Goal: Find specific page/section: Find specific page/section

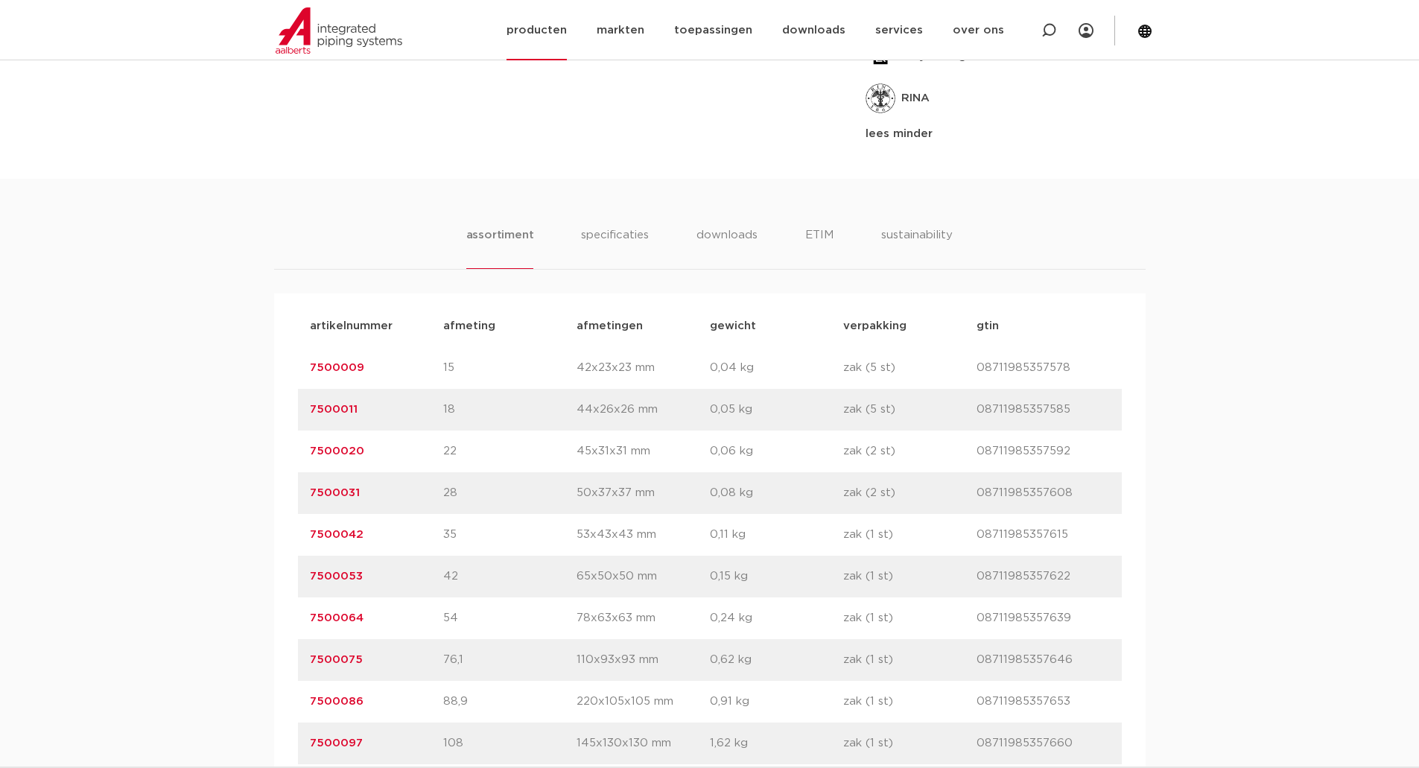
scroll to position [447, 0]
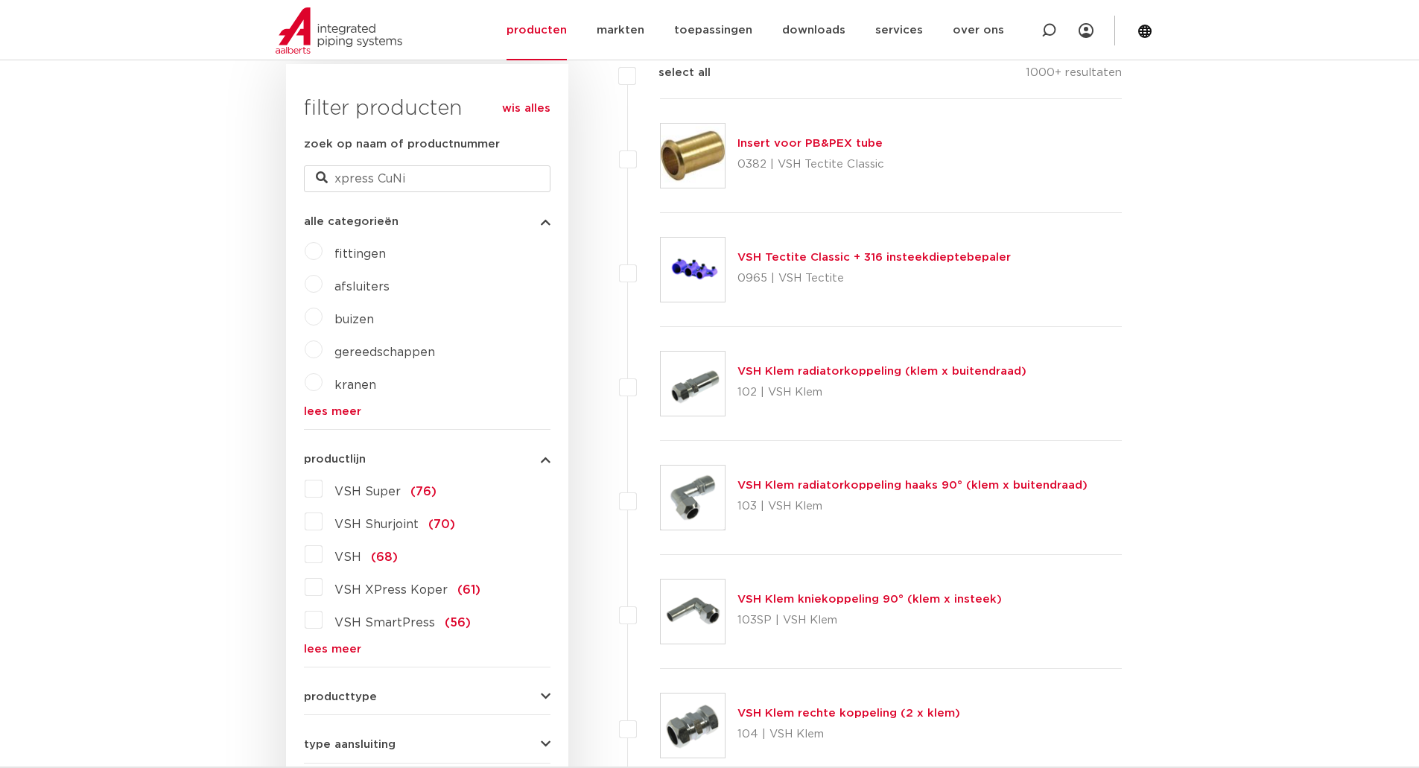
drag, startPoint x: 443, startPoint y: 180, endPoint x: 232, endPoint y: 178, distance: 210.1
click at [363, 180] on input "- 1S7232007003" at bounding box center [427, 178] width 247 height 27
type input "1S7232007003"
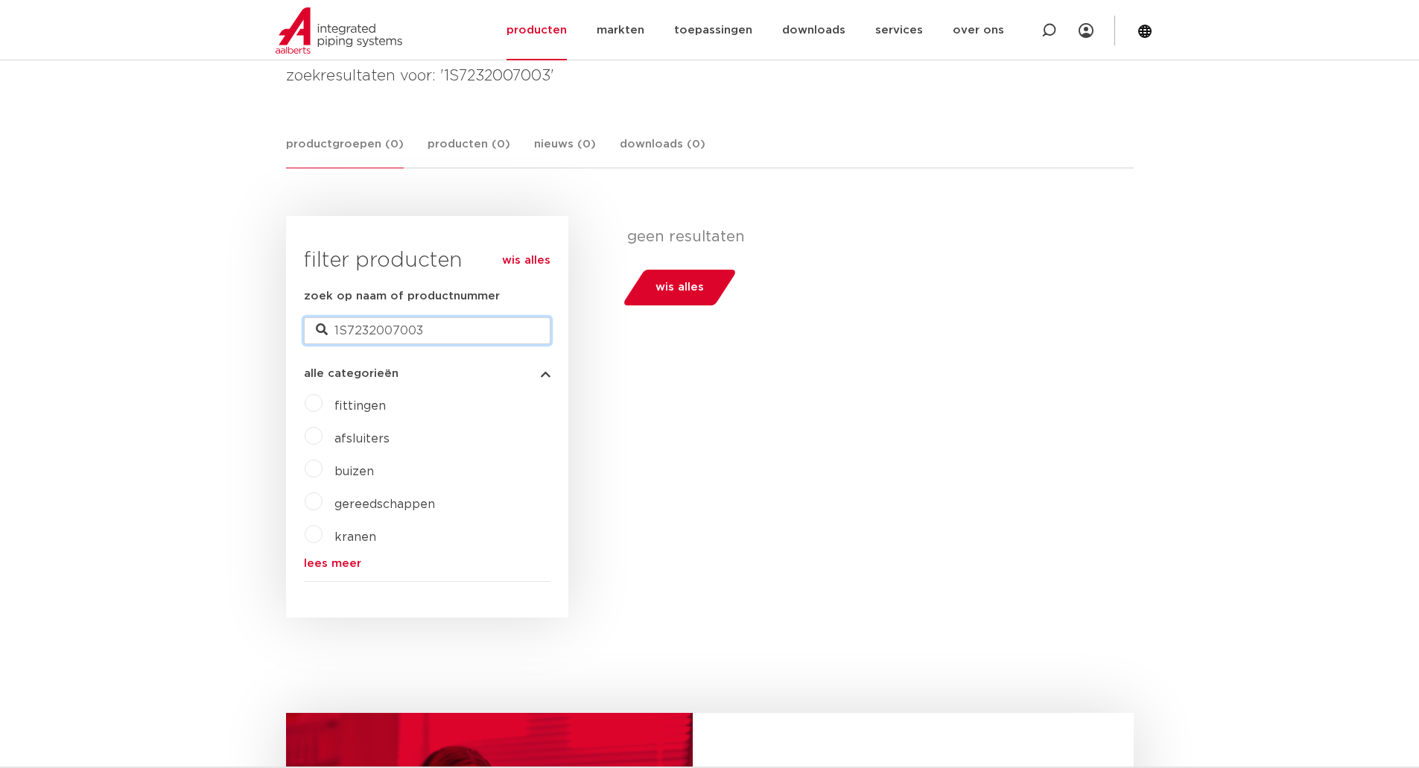
click at [461, 332] on input "1S7232007003" at bounding box center [427, 330] width 247 height 27
